Goal: Navigation & Orientation: Find specific page/section

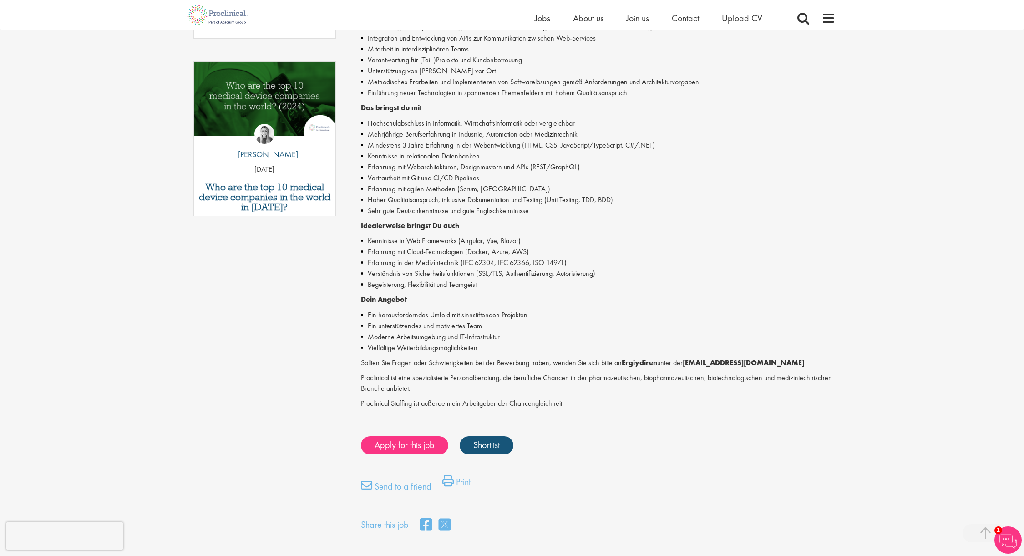
scroll to position [435, 0]
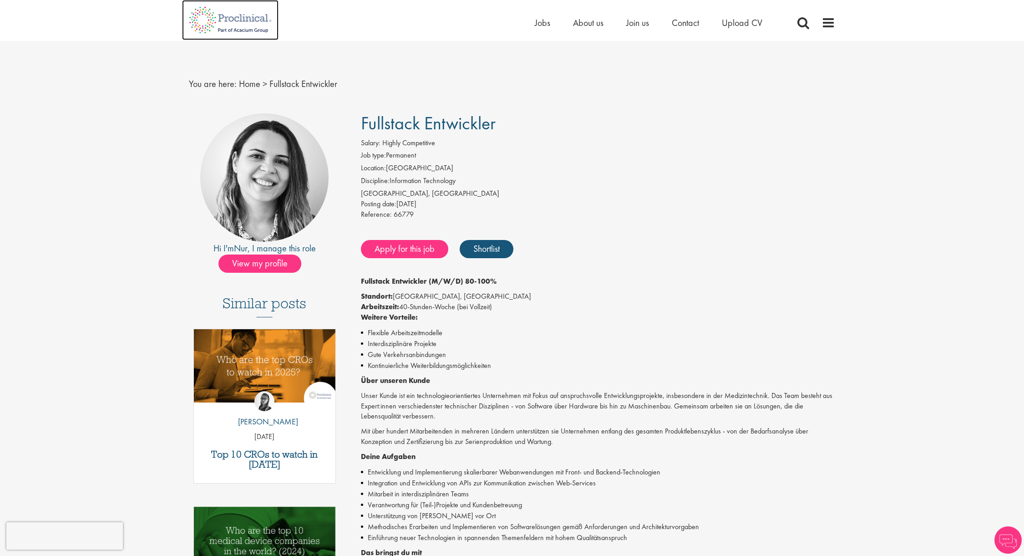
click at [234, 26] on img at bounding box center [230, 20] width 96 height 40
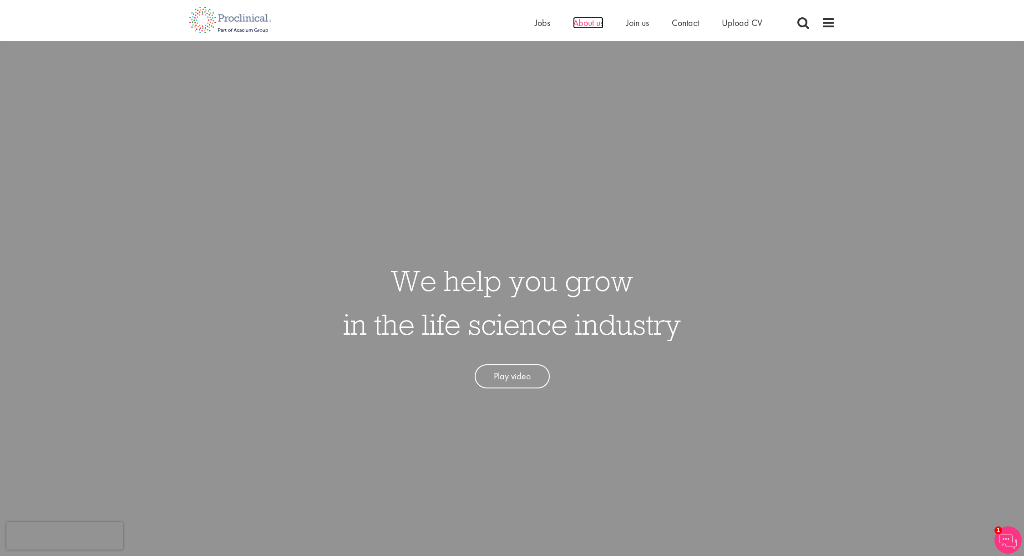
click at [583, 22] on span "About us" at bounding box center [588, 23] width 30 height 12
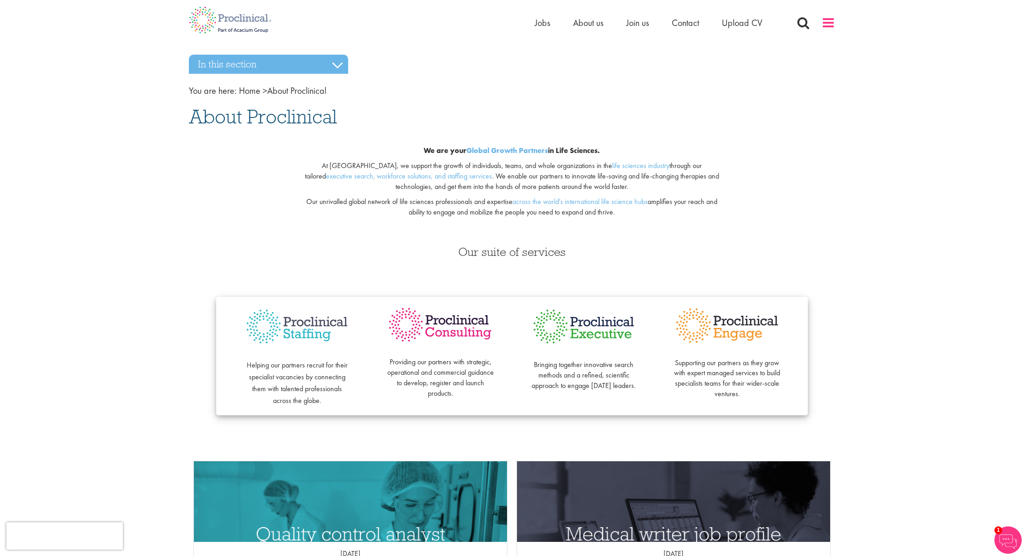
click at [827, 26] on span at bounding box center [828, 23] width 14 height 14
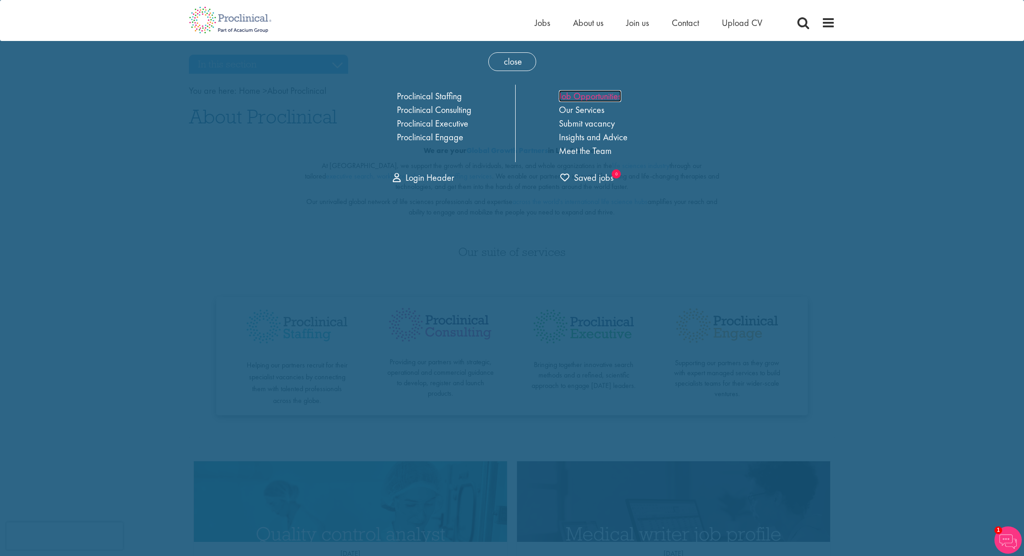
click at [580, 96] on link "Job Opportunities" at bounding box center [590, 96] width 62 height 12
